Goal: Transaction & Acquisition: Book appointment/travel/reservation

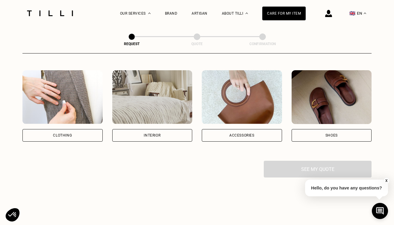
scroll to position [107, 0]
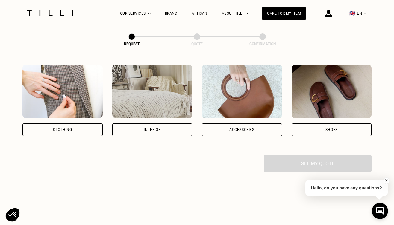
click at [67, 128] on div "Clothing" at bounding box center [62, 130] width 19 height 4
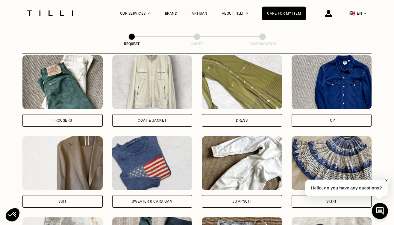
scroll to position [283, 0]
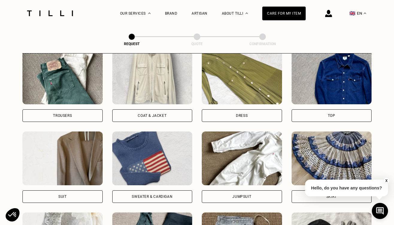
click at [226, 117] on div "Dress" at bounding box center [242, 116] width 80 height 13
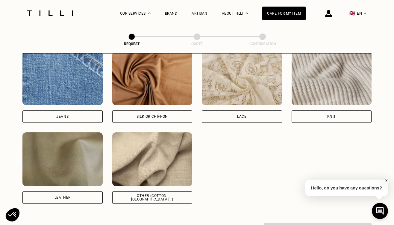
scroll to position [647, 0]
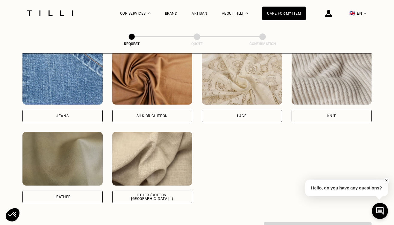
click at [144, 198] on div "Other (cotton, [GEOGRAPHIC_DATA]...)" at bounding box center [152, 197] width 70 height 7
select select "FR"
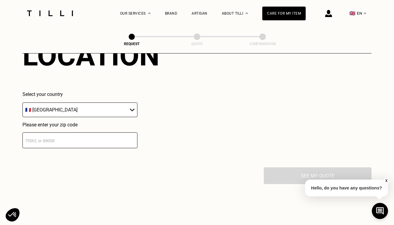
scroll to position [850, 0]
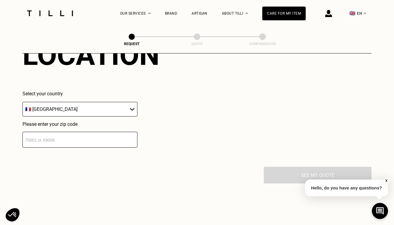
click at [93, 145] on input "number" at bounding box center [79, 140] width 115 height 16
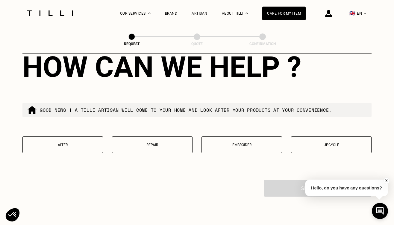
scroll to position [989, 0]
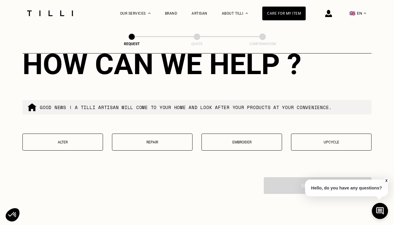
type input "75008"
click at [79, 144] on p "Alter" at bounding box center [63, 142] width 74 height 4
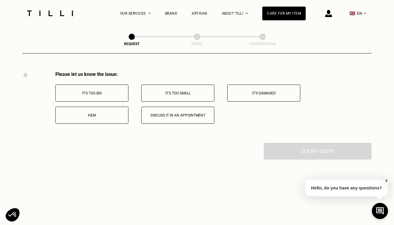
scroll to position [1095, 0]
click at [115, 96] on p "It's too big" at bounding box center [92, 94] width 66 height 4
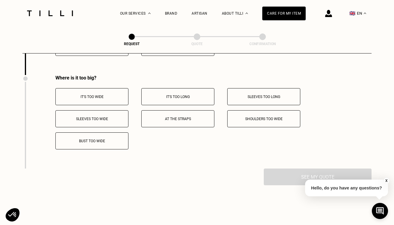
scroll to position [1173, 0]
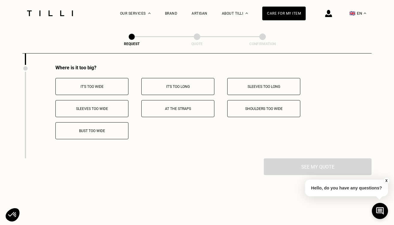
click at [98, 88] on p "It's too wide" at bounding box center [92, 87] width 66 height 4
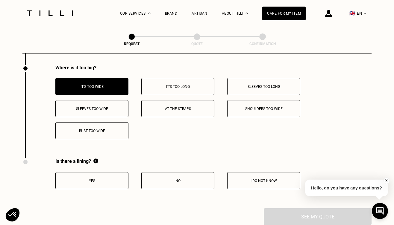
click at [117, 136] on button "Bust too wide" at bounding box center [91, 130] width 73 height 17
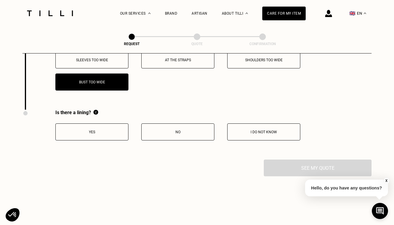
scroll to position [1222, 0]
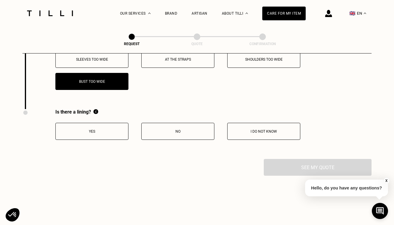
click at [93, 133] on p "Yes" at bounding box center [92, 132] width 66 height 4
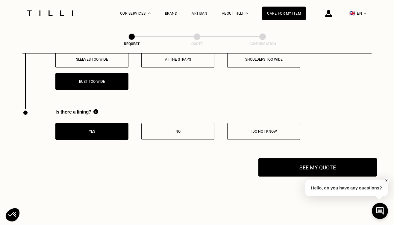
click at [305, 169] on button "See my quote" at bounding box center [317, 167] width 119 height 19
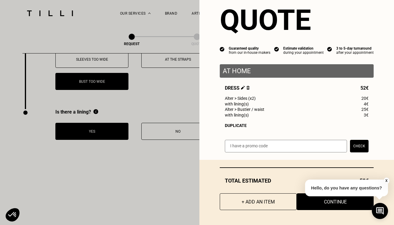
scroll to position [16, 0]
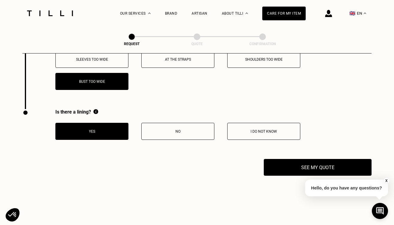
click at [387, 179] on button "X" at bounding box center [387, 181] width 6 height 7
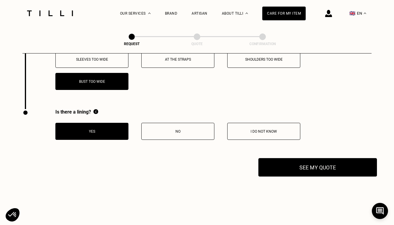
click at [348, 168] on button "See my quote" at bounding box center [317, 167] width 119 height 19
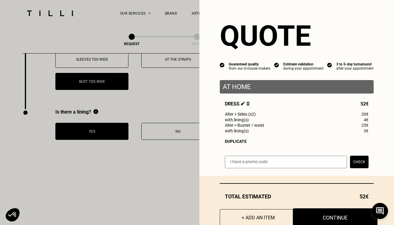
click at [339, 219] on button "Continue" at bounding box center [335, 218] width 85 height 19
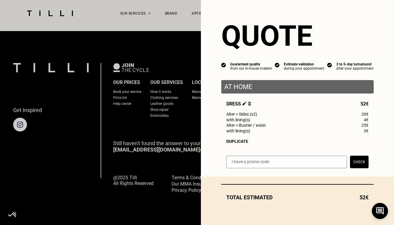
scroll to position [380, 0]
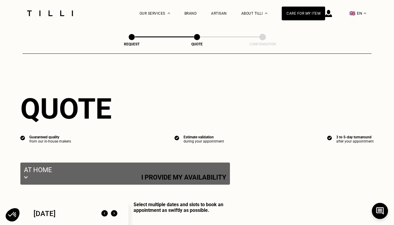
select select "FR"
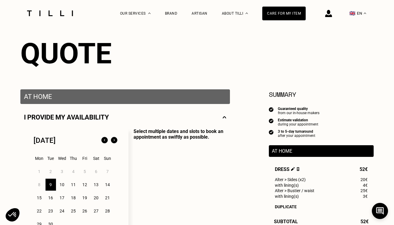
scroll to position [104, 0]
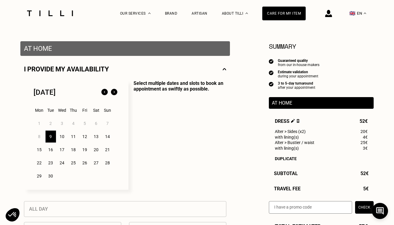
click at [184, 143] on p "Select multiple dates and slots to book an appointment as swiftly as possible." at bounding box center [177, 136] width 98 height 110
click at [63, 135] on div "10" at bounding box center [62, 137] width 10 height 12
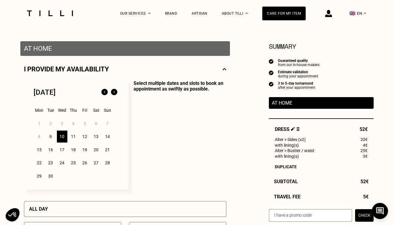
click at [48, 136] on div "9" at bounding box center [51, 137] width 10 height 12
click at [64, 136] on div "10" at bounding box center [62, 137] width 10 height 12
click at [150, 117] on p "Select multiple dates and slots to book an appointment as swiftly as possible." at bounding box center [177, 136] width 98 height 110
click at [71, 136] on div "11" at bounding box center [73, 137] width 10 height 12
click at [65, 137] on div "10" at bounding box center [62, 137] width 10 height 12
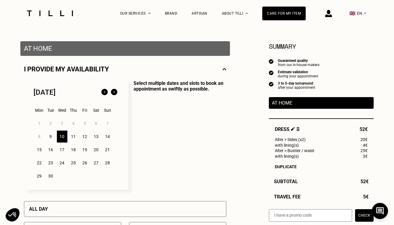
click at [175, 116] on p "Select multiple dates and slots to book an appointment as swiftly as possible." at bounding box center [177, 136] width 98 height 110
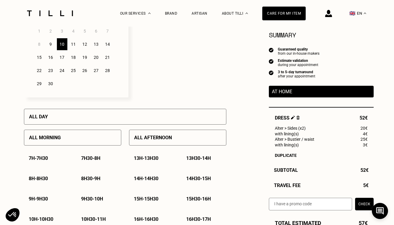
scroll to position [198, 0]
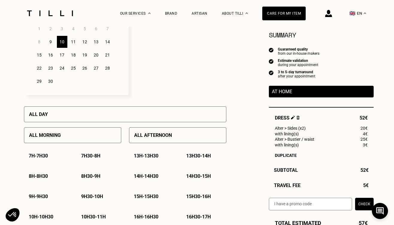
click at [152, 113] on div "All day" at bounding box center [125, 115] width 202 height 16
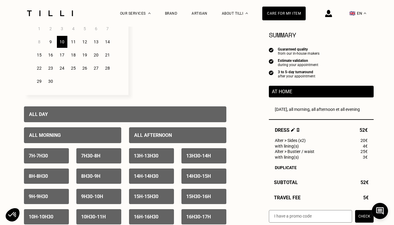
click at [156, 115] on div "All day" at bounding box center [125, 115] width 202 height 16
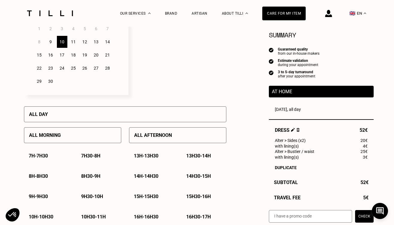
click at [166, 112] on div "All day" at bounding box center [125, 115] width 202 height 16
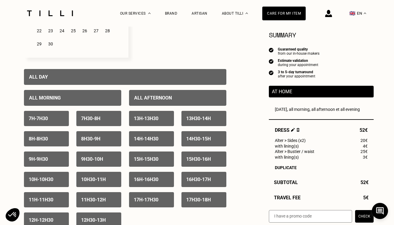
scroll to position [237, 0]
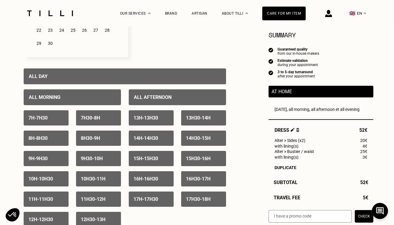
click at [104, 79] on div "All day" at bounding box center [125, 77] width 202 height 16
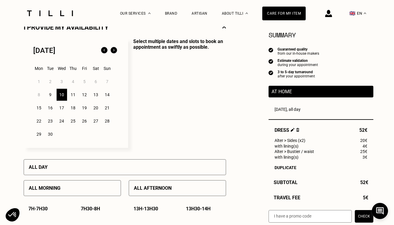
scroll to position [145, 0]
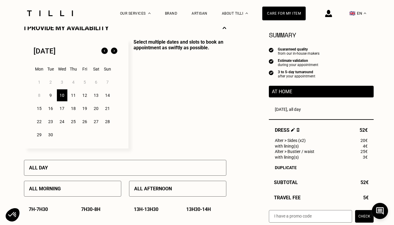
click at [76, 97] on div "11" at bounding box center [73, 96] width 10 height 12
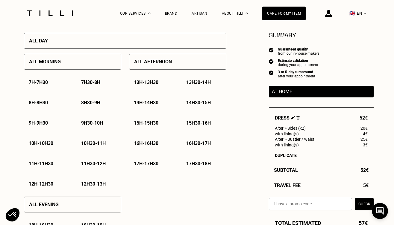
scroll to position [274, 0]
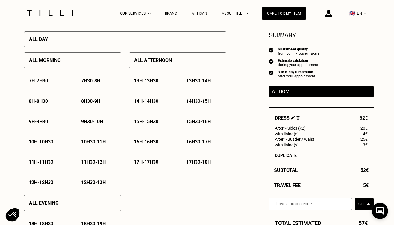
click at [46, 141] on p "10h - 10h30" at bounding box center [41, 142] width 25 height 6
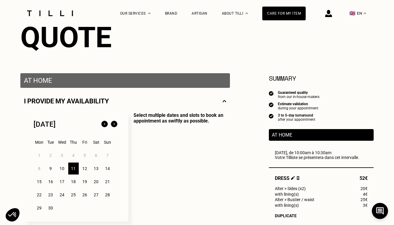
scroll to position [79, 0]
